Goal: Information Seeking & Learning: Find specific fact

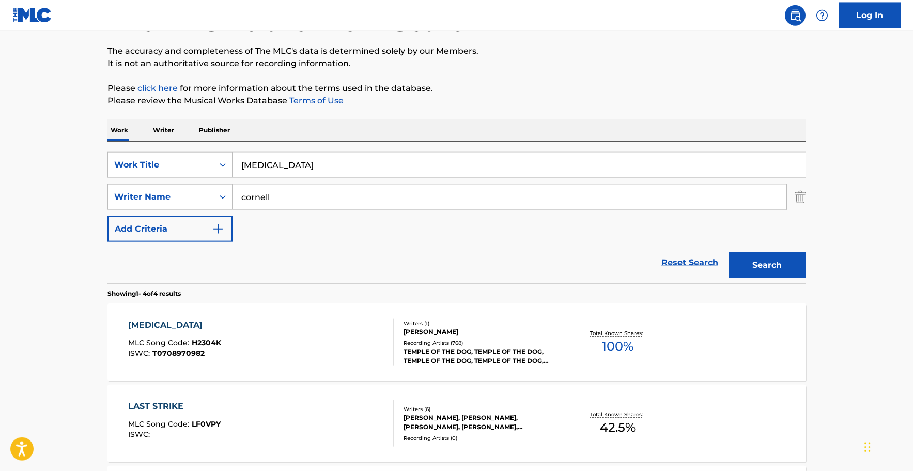
scroll to position [105, 0]
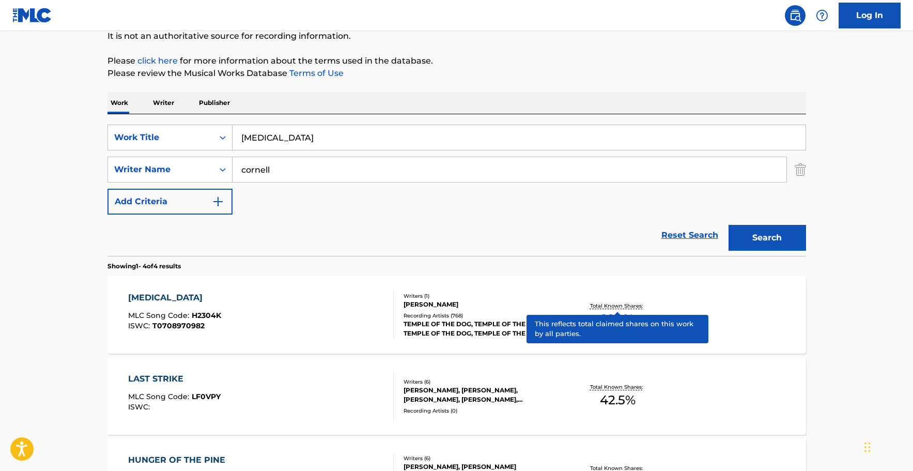
click at [601, 304] on p "Total Known Shares:" at bounding box center [617, 306] width 55 height 8
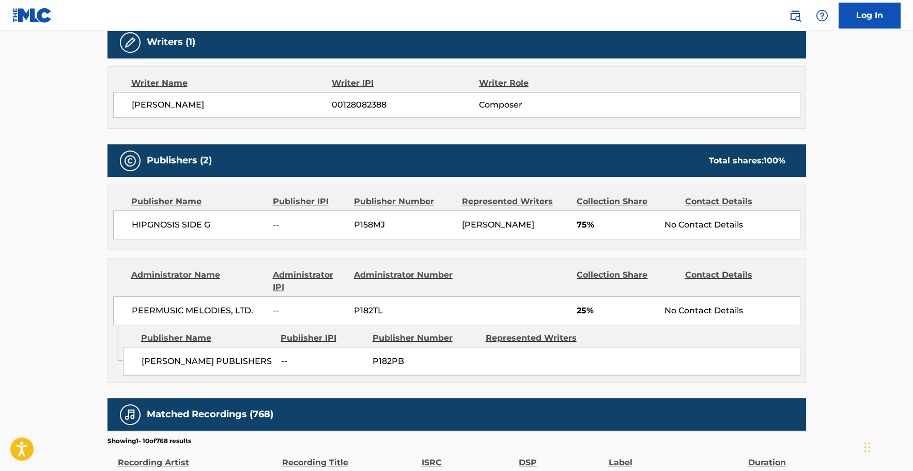
scroll to position [474, 0]
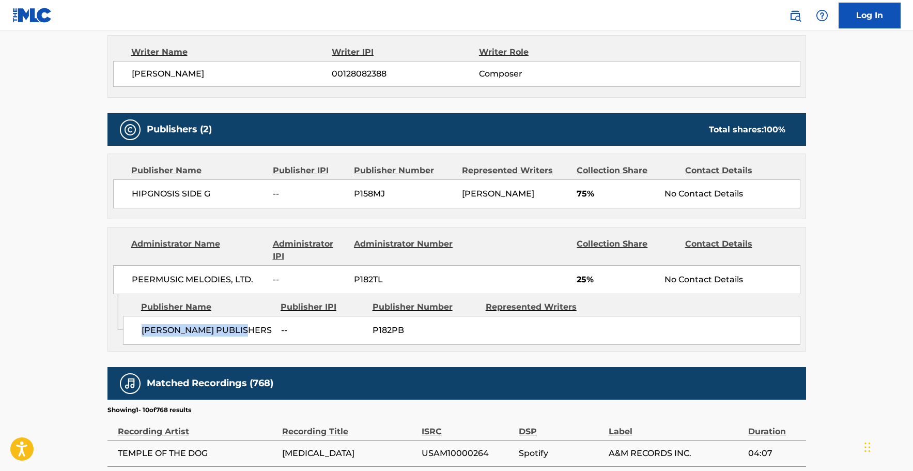
drag, startPoint x: 134, startPoint y: 341, endPoint x: 242, endPoint y: 334, distance: 108.2
click at [242, 334] on div "[PERSON_NAME] PUBLISHERS -- P182PB" at bounding box center [461, 330] width 677 height 29
click at [255, 345] on div "[PERSON_NAME] PUBLISHERS -- P182PB" at bounding box center [461, 330] width 677 height 29
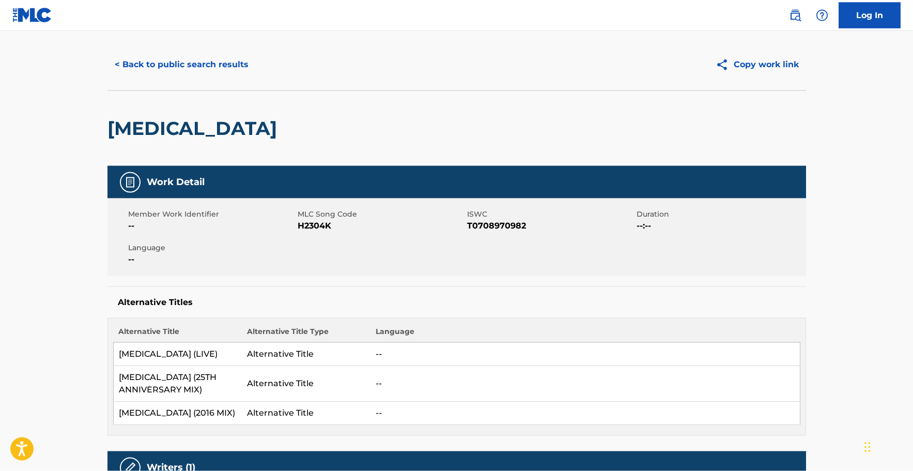
scroll to position [0, 0]
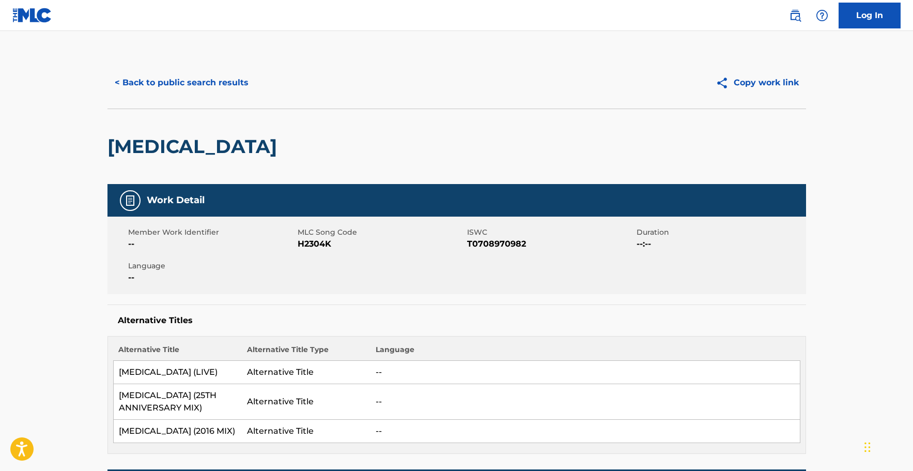
click at [158, 83] on button "< Back to public search results" at bounding box center [181, 83] width 148 height 26
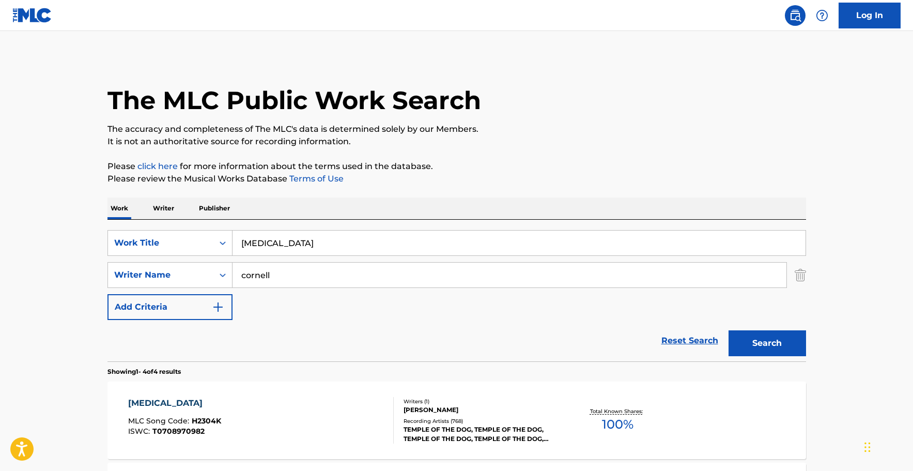
scroll to position [105, 0]
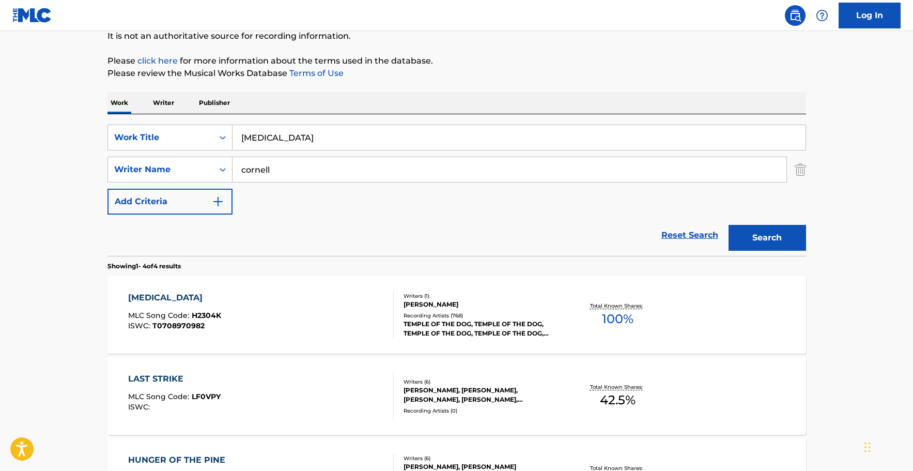
drag, startPoint x: 328, startPoint y: 136, endPoint x: -19, endPoint y: 123, distance: 347.3
click at [232, 125] on input "[MEDICAL_DATA]" at bounding box center [518, 137] width 573 height 25
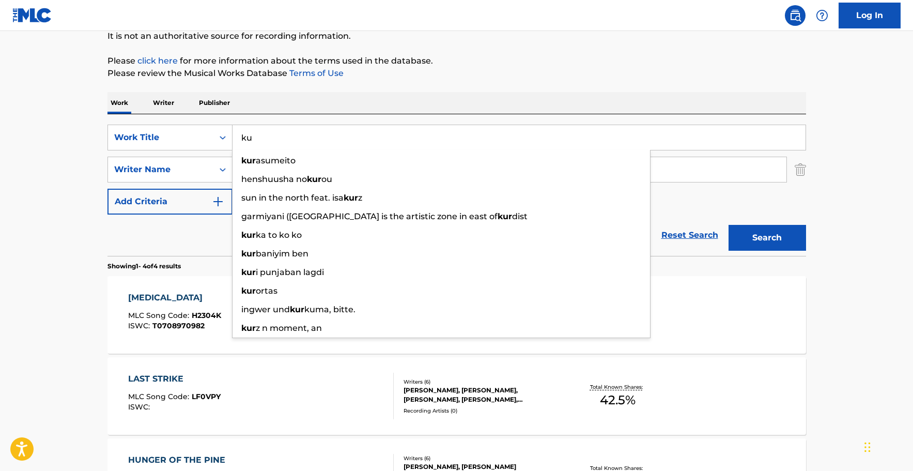
type input "k"
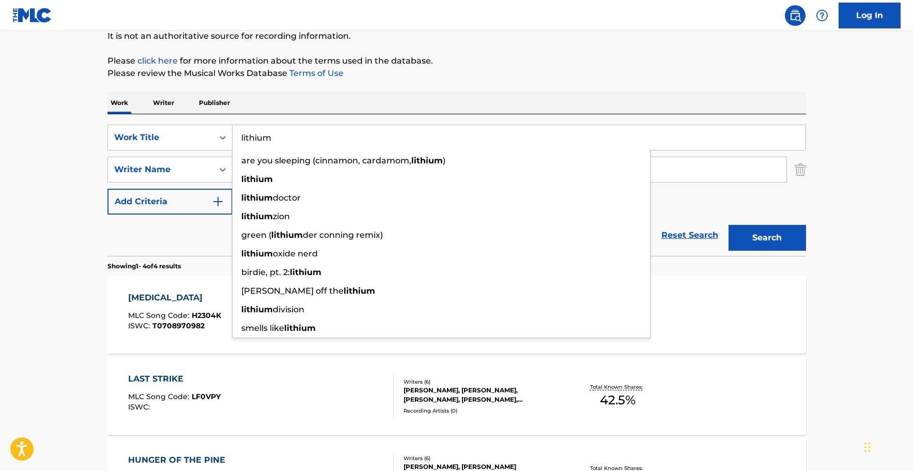
type input "lithium"
click at [254, 181] on strong "lithium" at bounding box center [257, 179] width 32 height 10
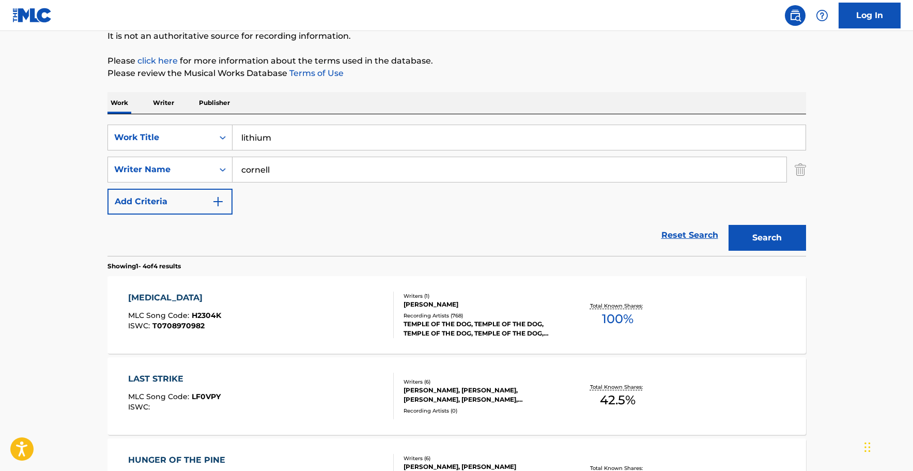
drag, startPoint x: 283, startPoint y: 167, endPoint x: -27, endPoint y: 164, distance: 309.9
click at [232, 164] on input "cornell" at bounding box center [509, 169] width 554 height 25
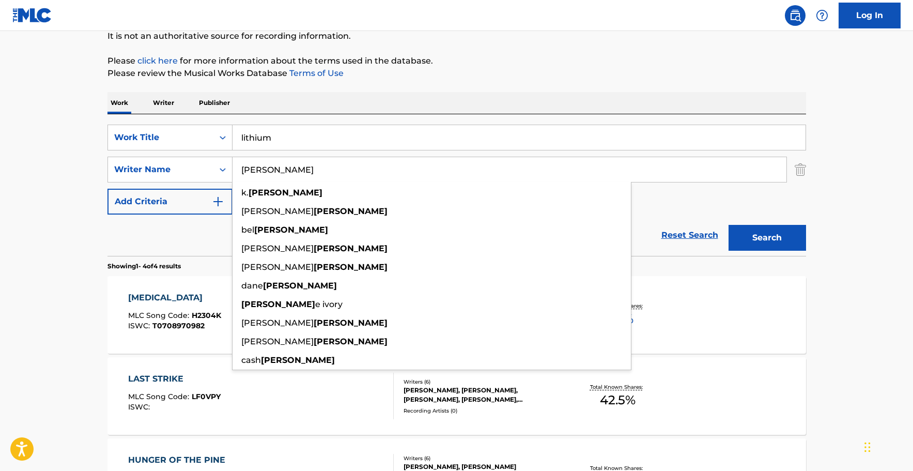
type input "[PERSON_NAME]"
click at [728, 225] on button "Search" at bounding box center [766, 238] width 77 height 26
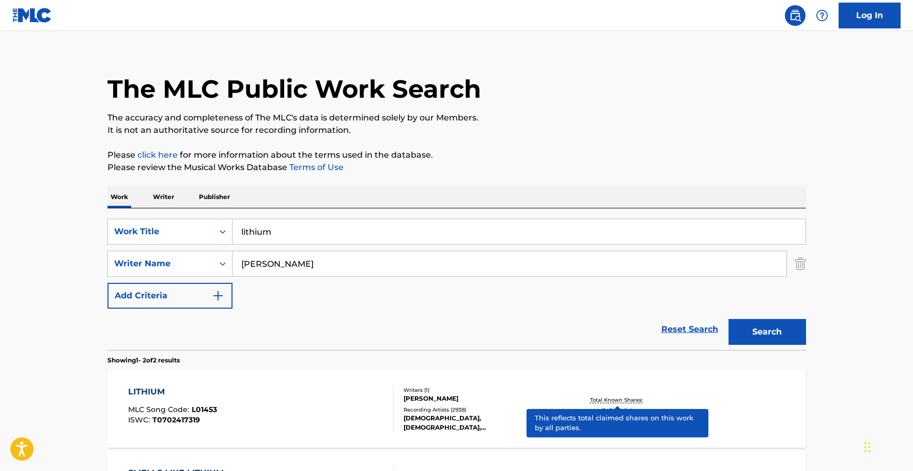
click at [637, 398] on p "Total Known Shares:" at bounding box center [617, 400] width 55 height 8
